Goal: Task Accomplishment & Management: Use online tool/utility

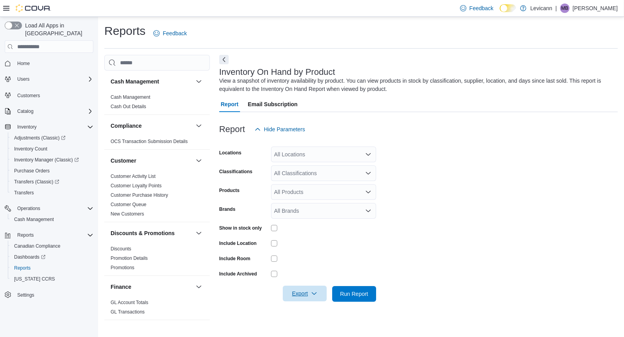
click at [310, 300] on span "Export" at bounding box center [304, 294] width 35 height 16
click at [479, 210] on form "Locations All Locations Classifications All Classifications Products All Produc…" at bounding box center [418, 219] width 398 height 165
